Goal: Information Seeking & Learning: Learn about a topic

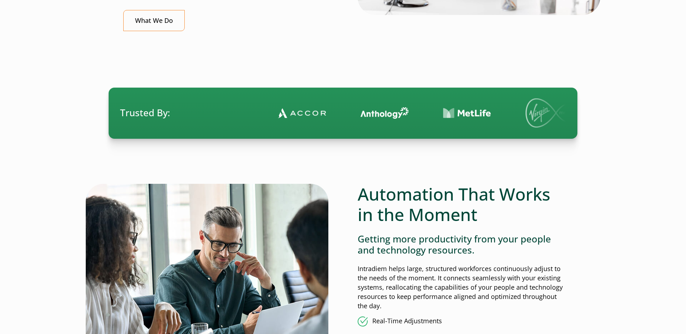
scroll to position [385, 0]
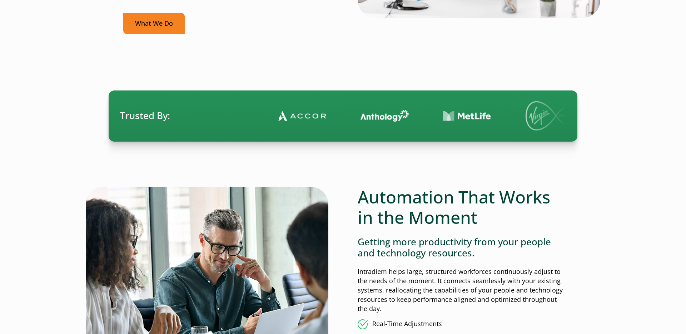
click at [159, 19] on link "What We Do" at bounding box center [153, 23] width 61 height 21
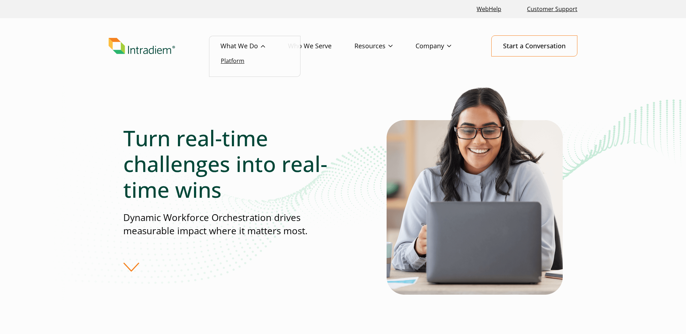
click at [238, 59] on link "Platform" at bounding box center [233, 61] width 24 height 8
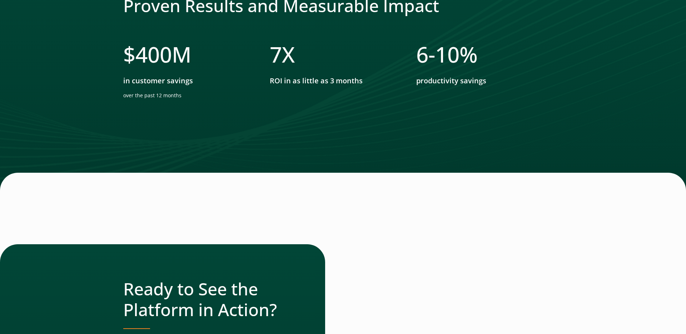
scroll to position [2110, 0]
